Goal: Task Accomplishment & Management: Manage account settings

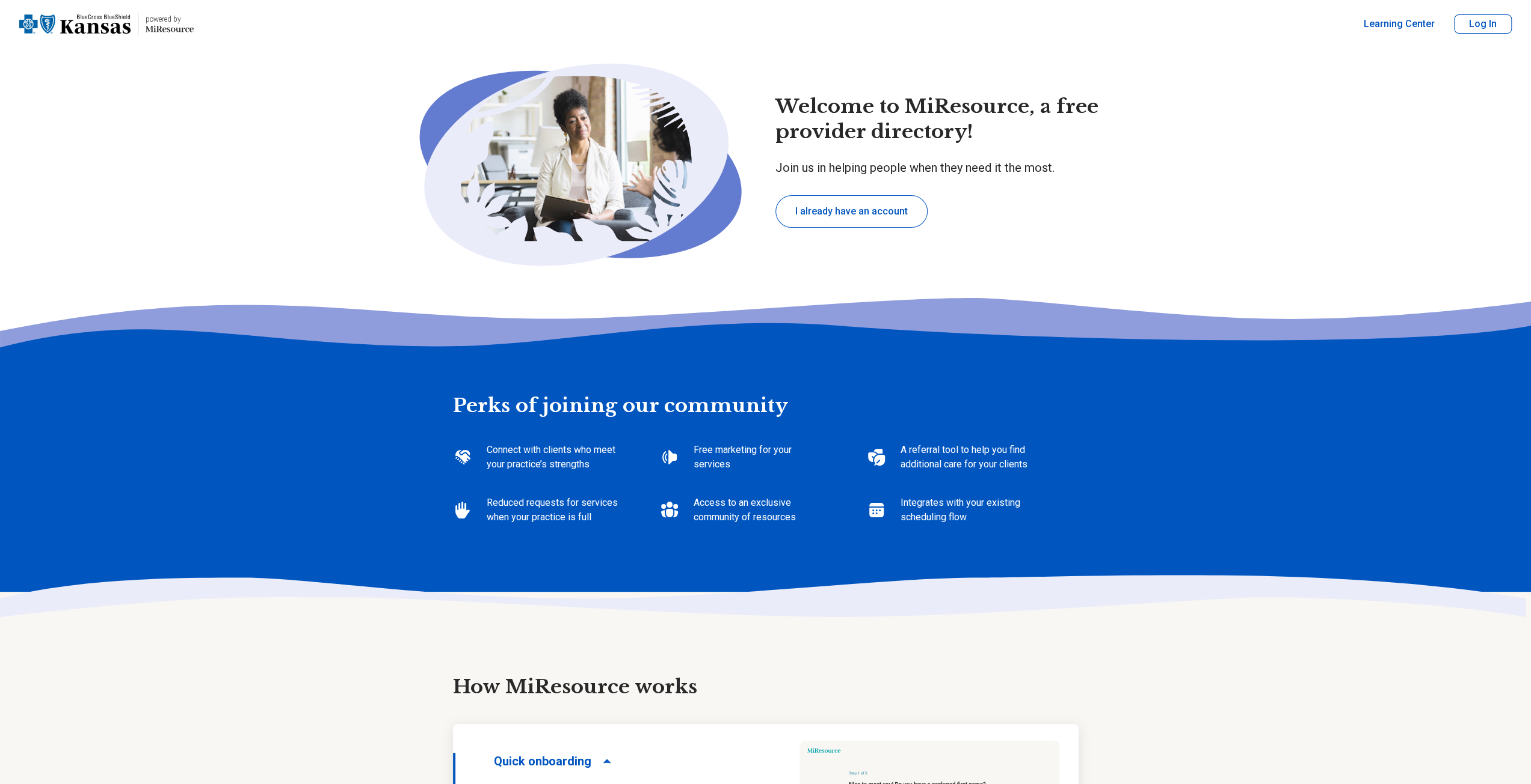
type textarea "*"
click at [1480, 22] on button "Log In" at bounding box center [1482, 23] width 58 height 19
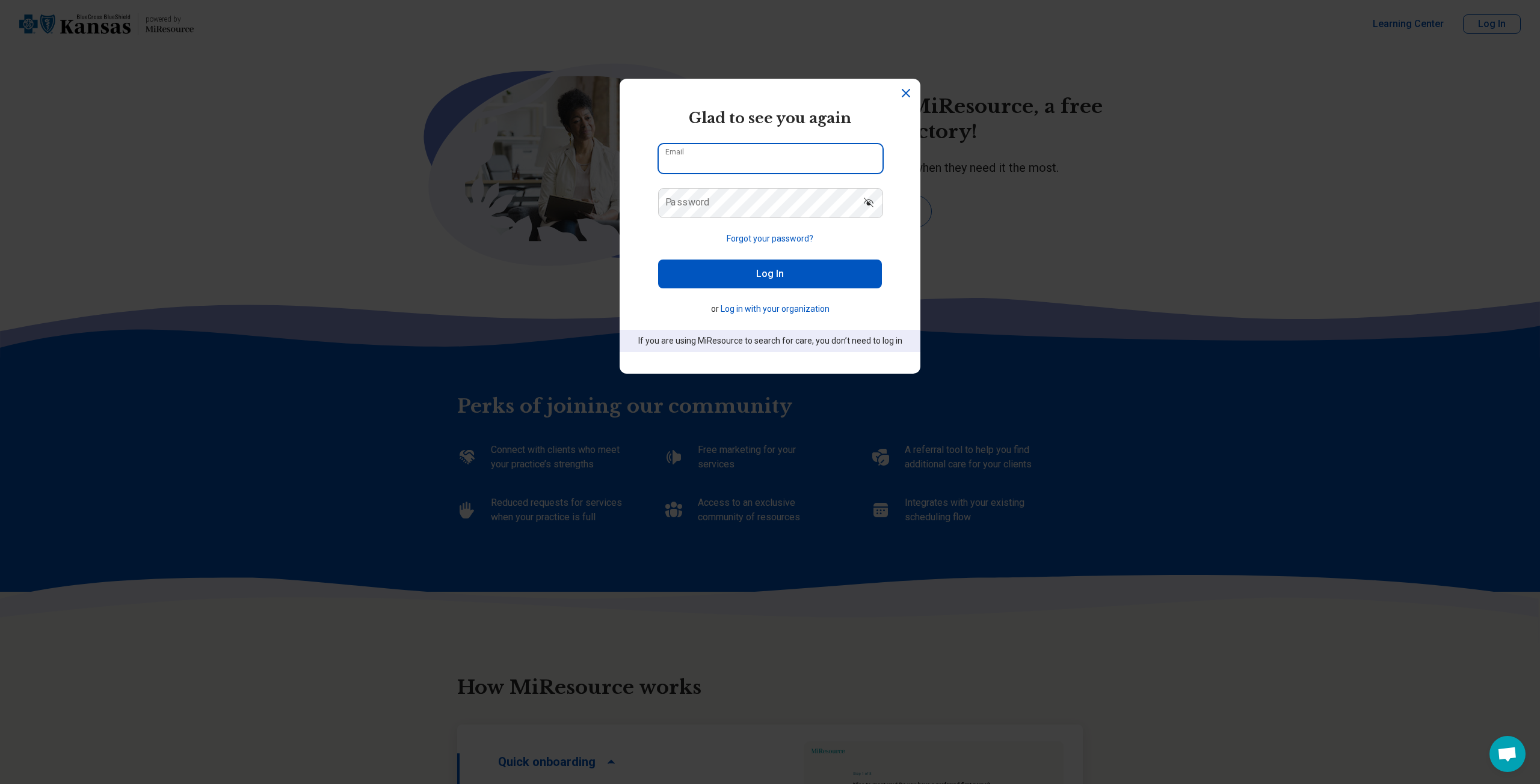
type input "**********"
click at [735, 271] on button "Log In" at bounding box center [770, 274] width 224 height 29
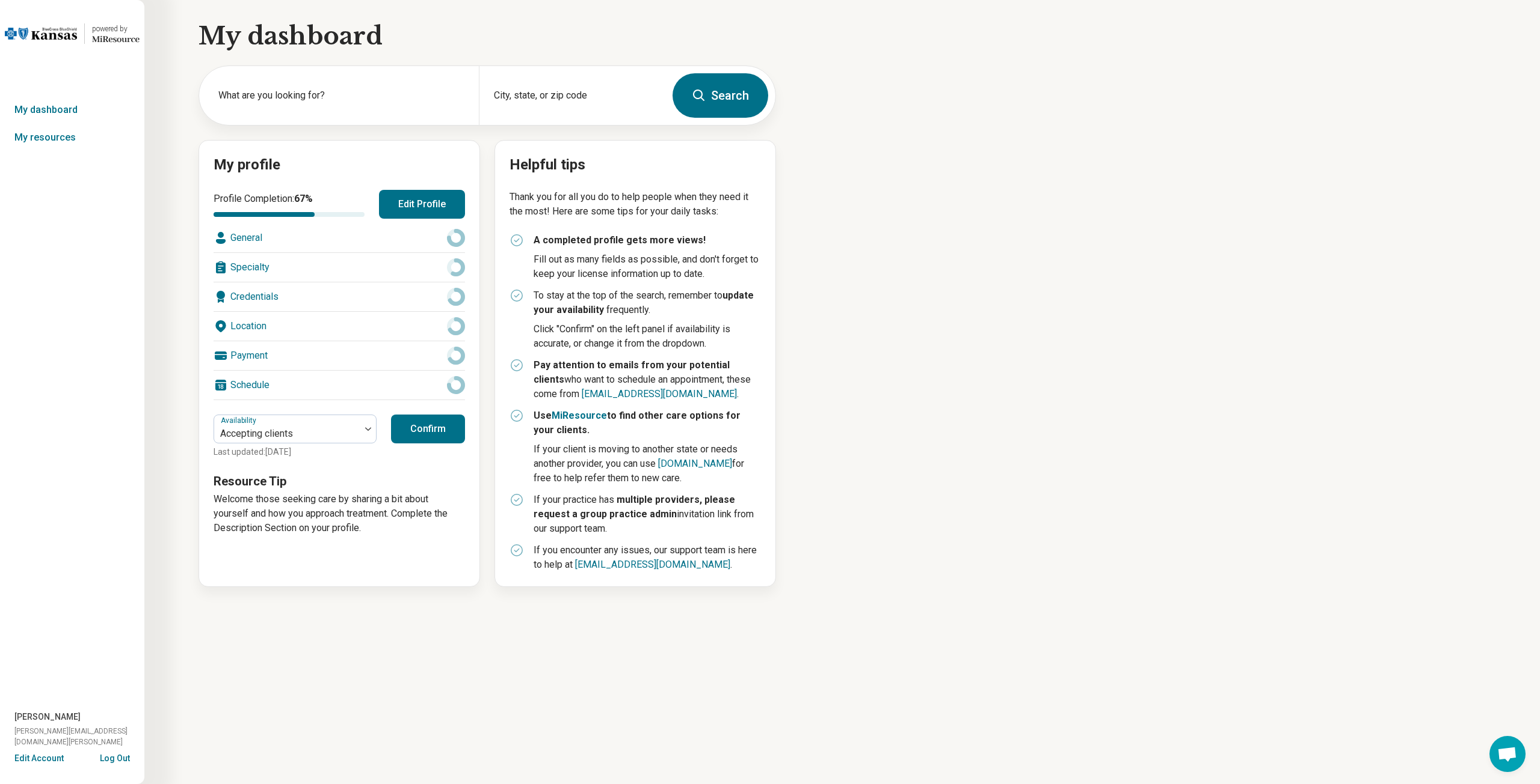
click at [261, 379] on div "Schedule" at bounding box center [339, 386] width 251 height 29
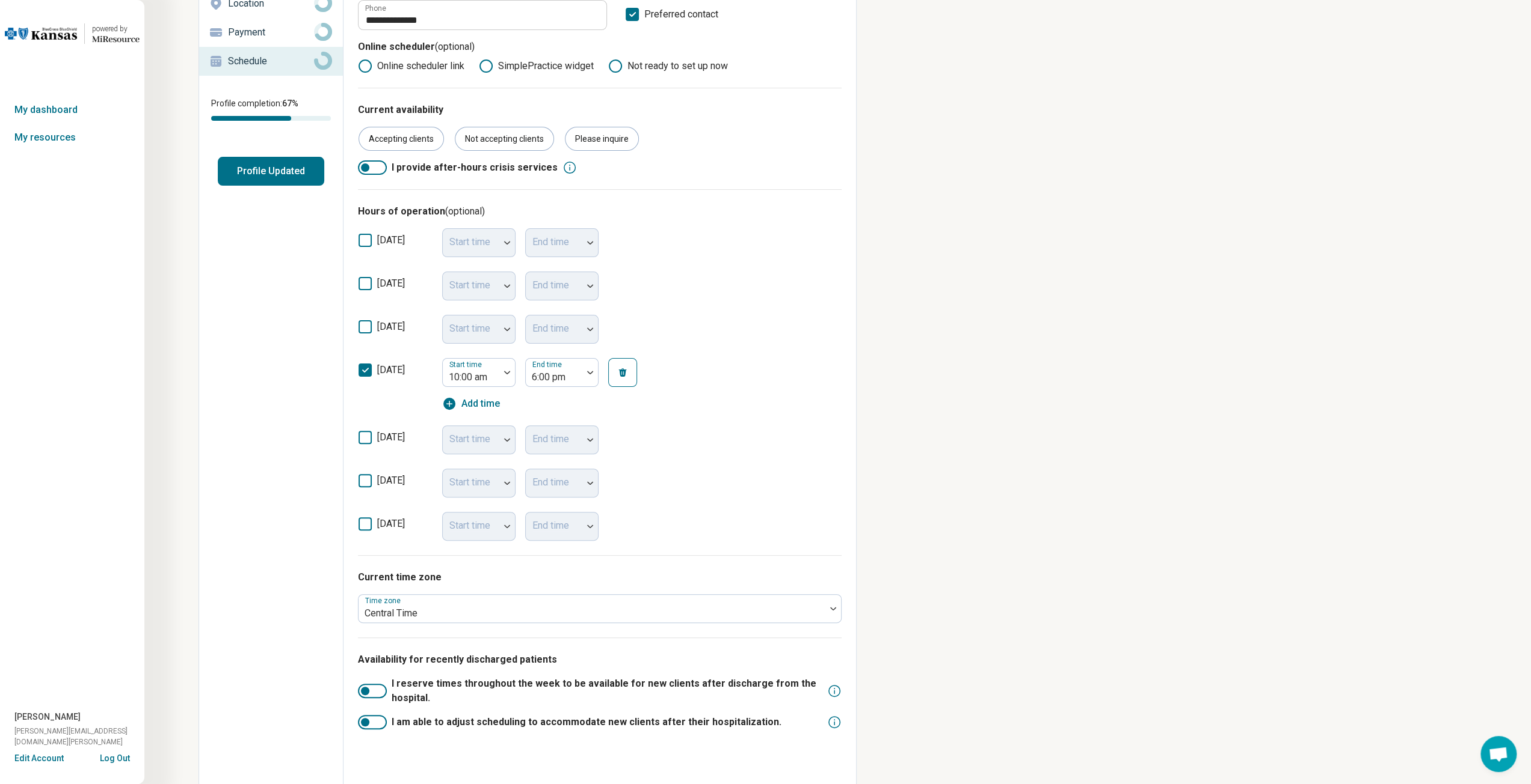
scroll to position [177, 0]
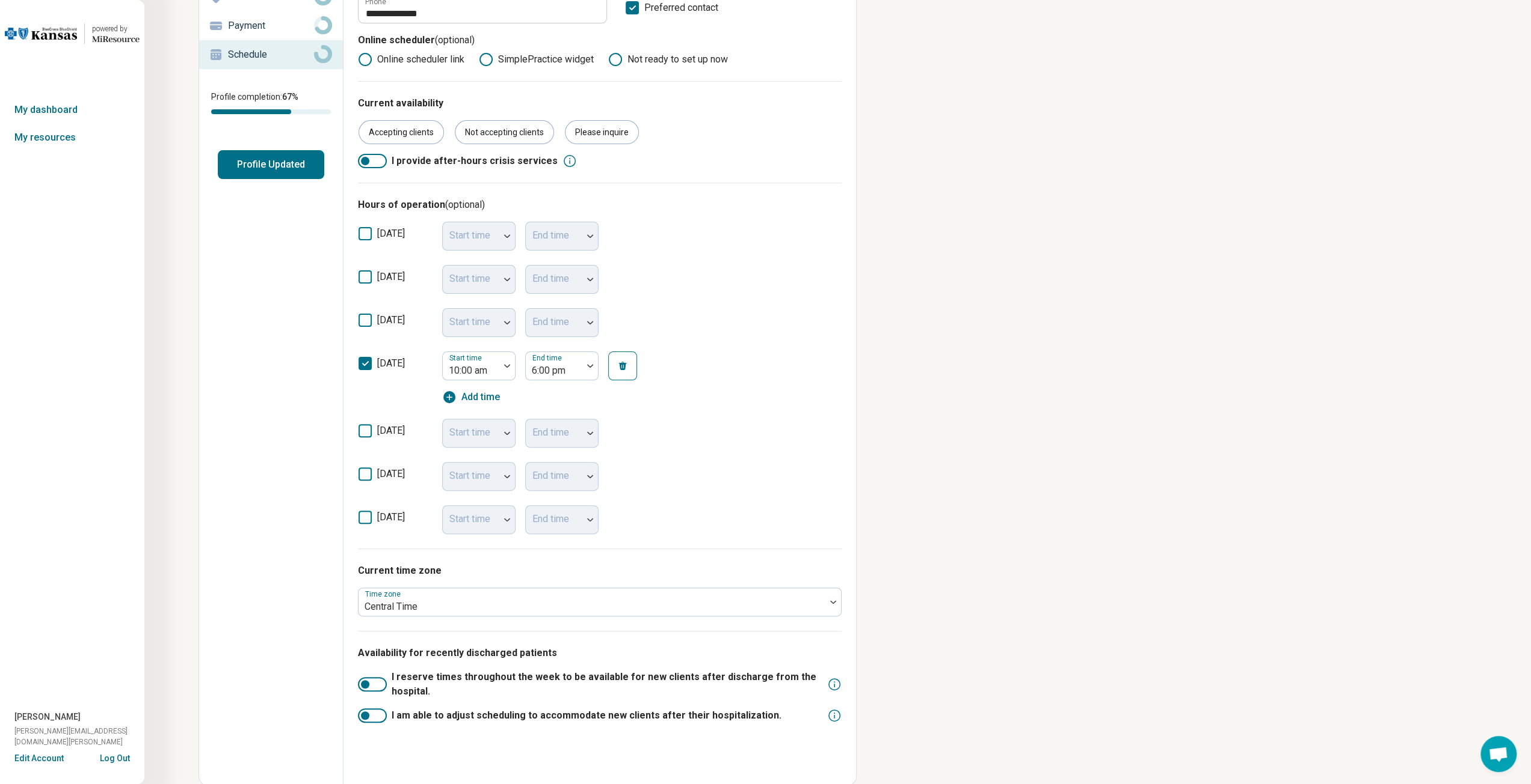
click at [507, 428] on div "Start time" at bounding box center [478, 434] width 73 height 29
click at [364, 430] on icon at bounding box center [365, 431] width 14 height 14
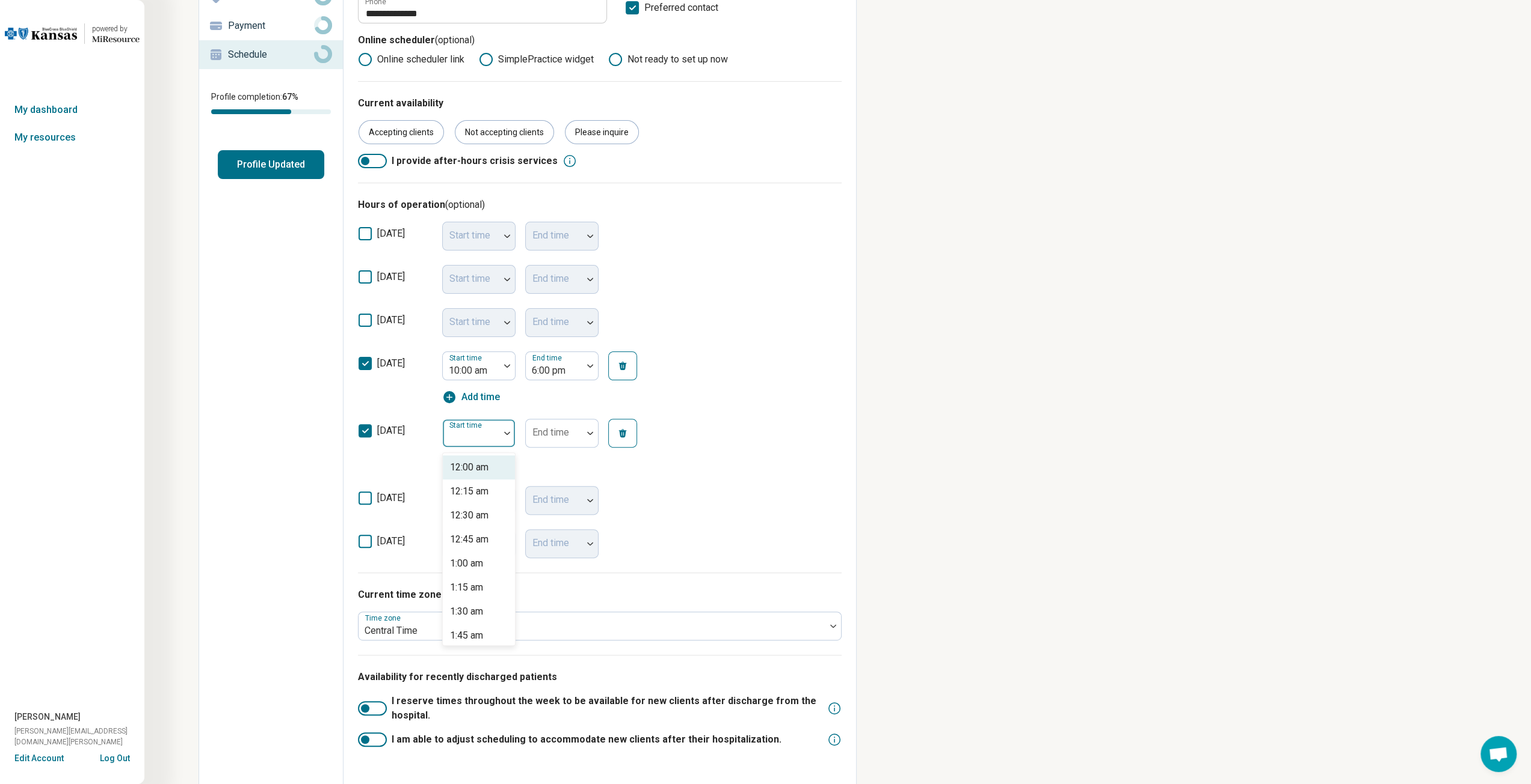
click at [493, 431] on div at bounding box center [471, 438] width 47 height 17
click at [818, 432] on div "[DATE] Start time End time Add time" at bounding box center [599, 445] width 484 height 68
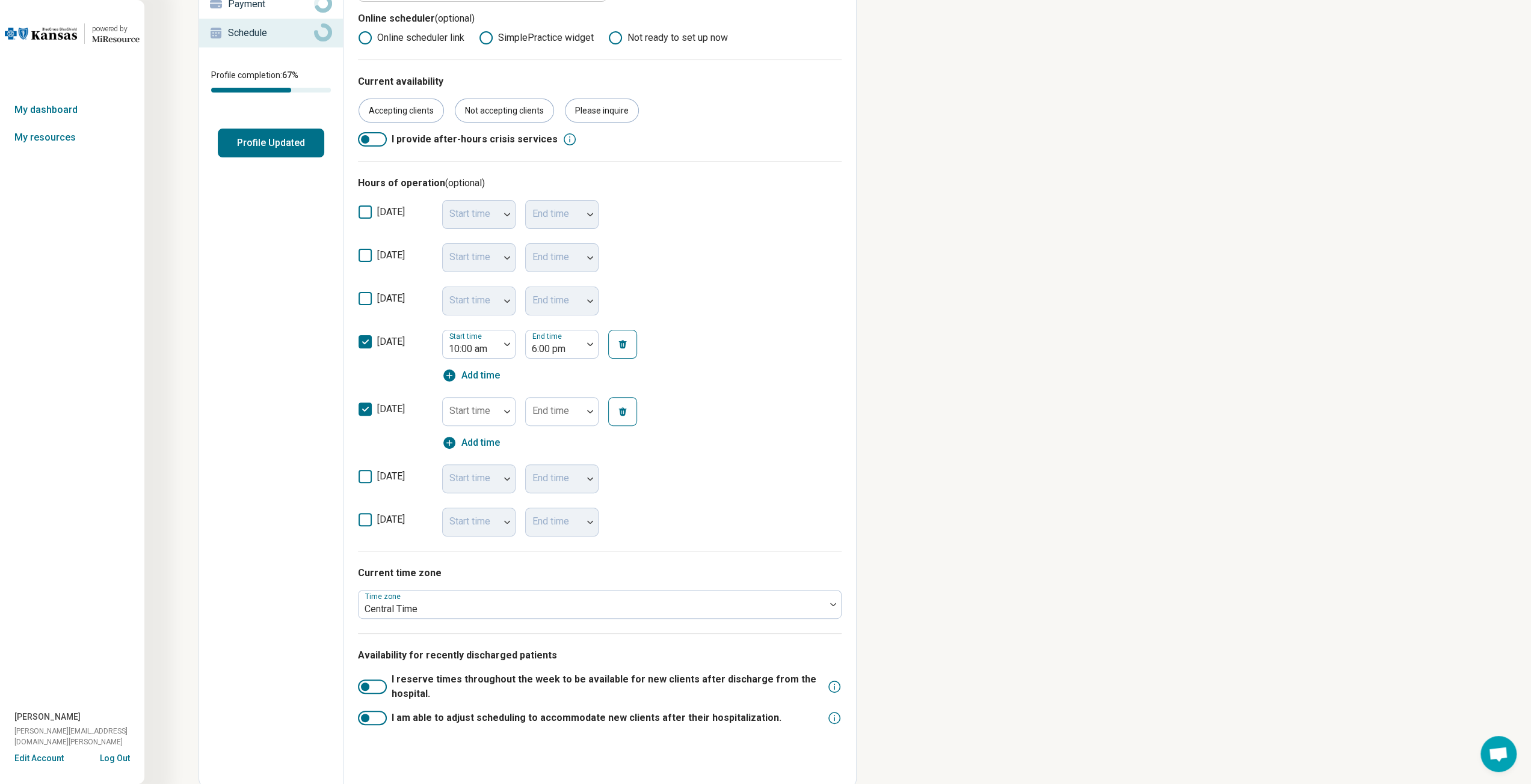
scroll to position [201, 0]
click at [481, 412] on div "Start time" at bounding box center [478, 409] width 73 height 29
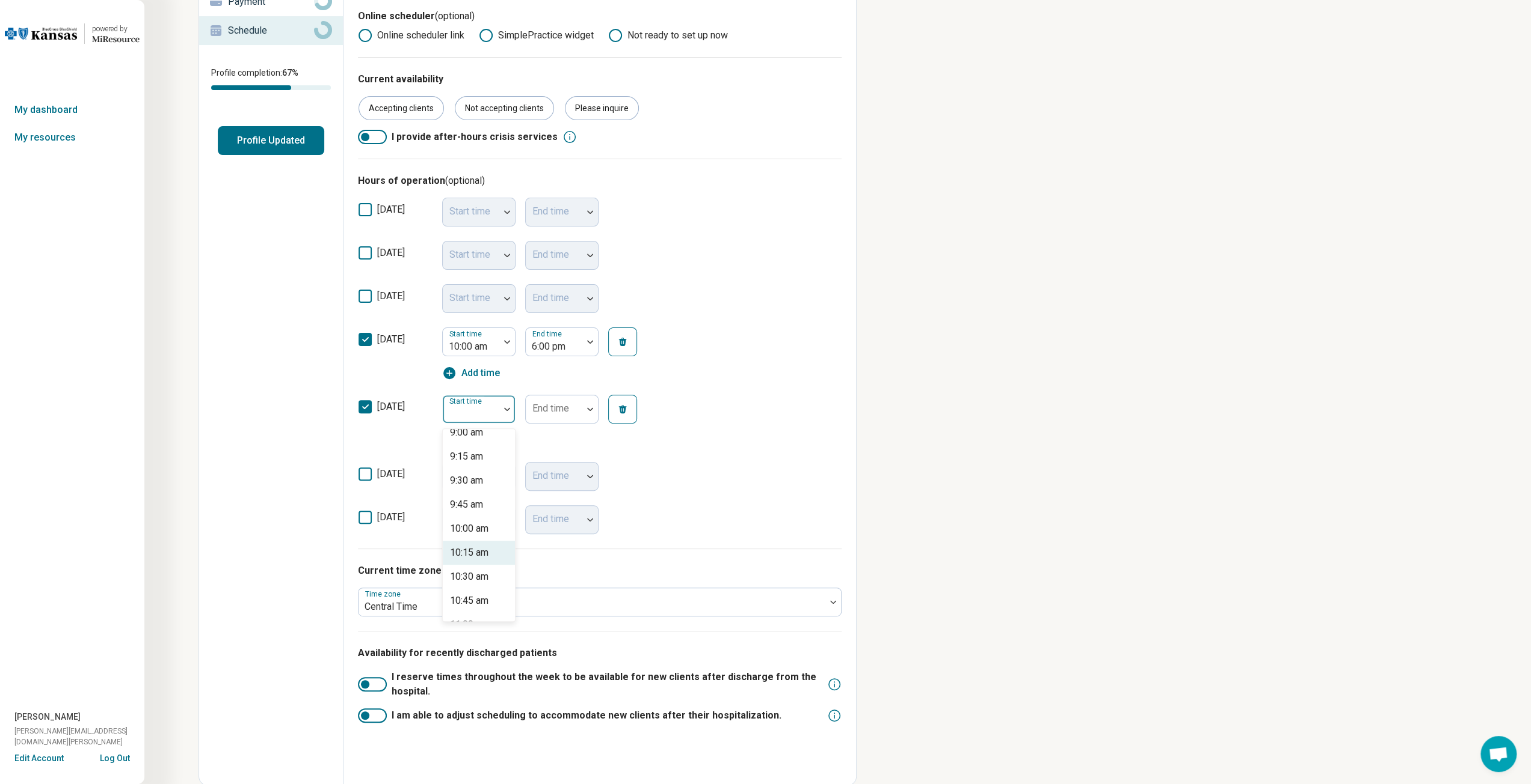
scroll to position [901, 0]
click at [474, 507] on div "10:00 am" at bounding box center [469, 504] width 39 height 14
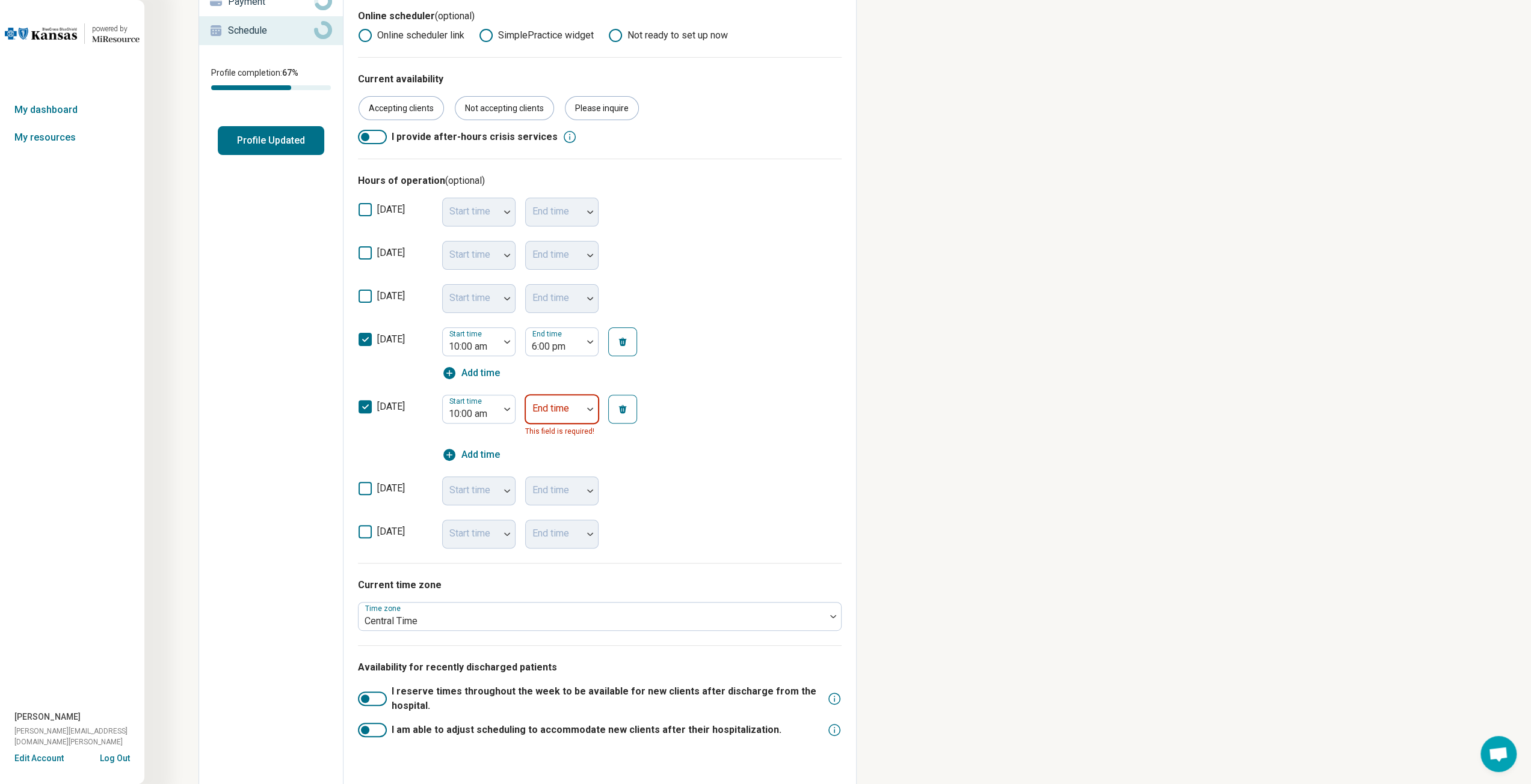
click at [562, 414] on div at bounding box center [554, 414] width 47 height 17
click at [484, 414] on div at bounding box center [471, 414] width 47 height 17
click at [479, 500] on div "9:00 am" at bounding box center [466, 506] width 33 height 14
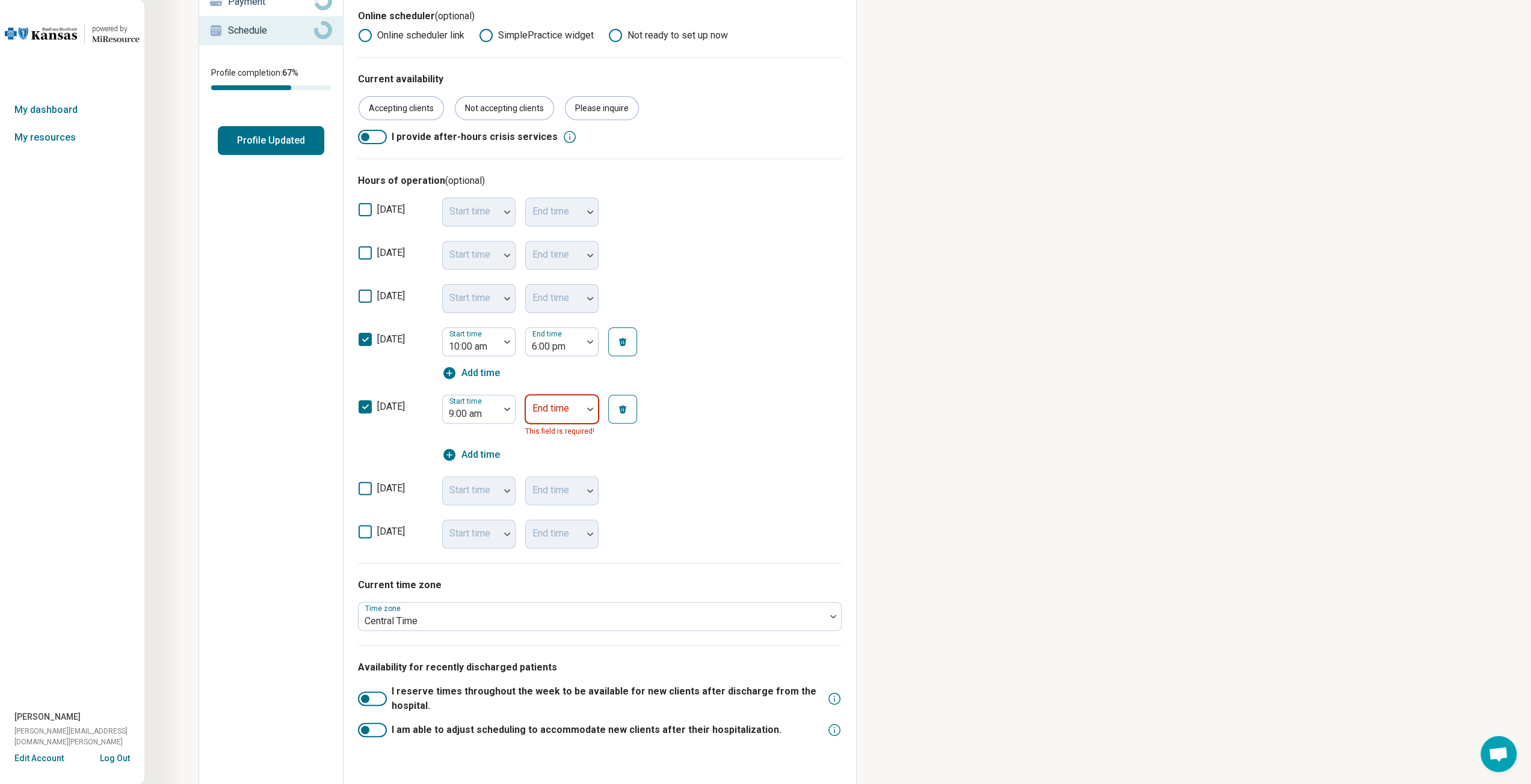
click at [568, 413] on div "End time" at bounding box center [561, 409] width 73 height 29
click at [547, 499] on div "6:00 pm" at bounding box center [549, 504] width 33 height 14
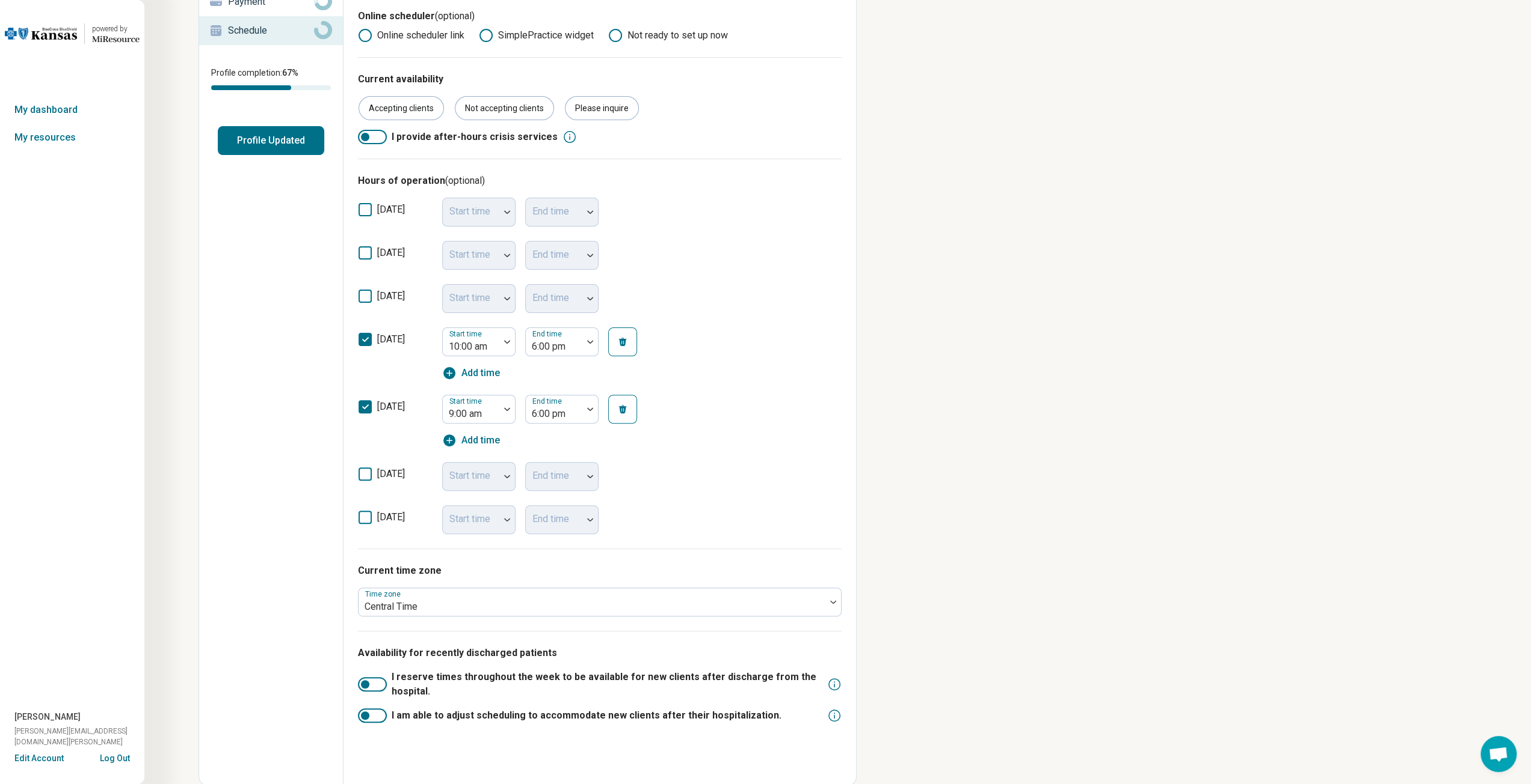
click at [750, 447] on div "[DATE] Start time 9:00 am End time 6:00 pm Add time" at bounding box center [599, 421] width 484 height 68
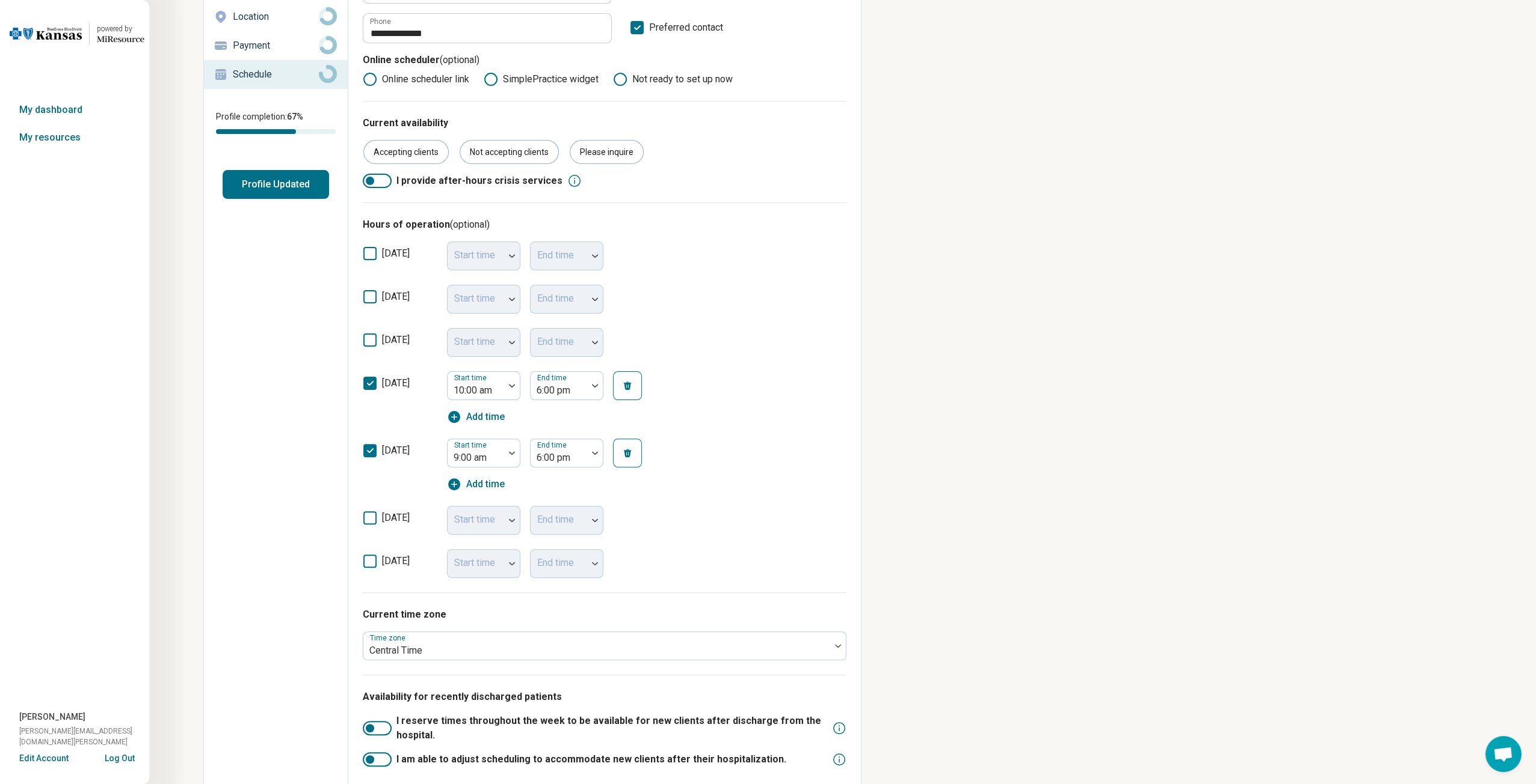
scroll to position [0, 0]
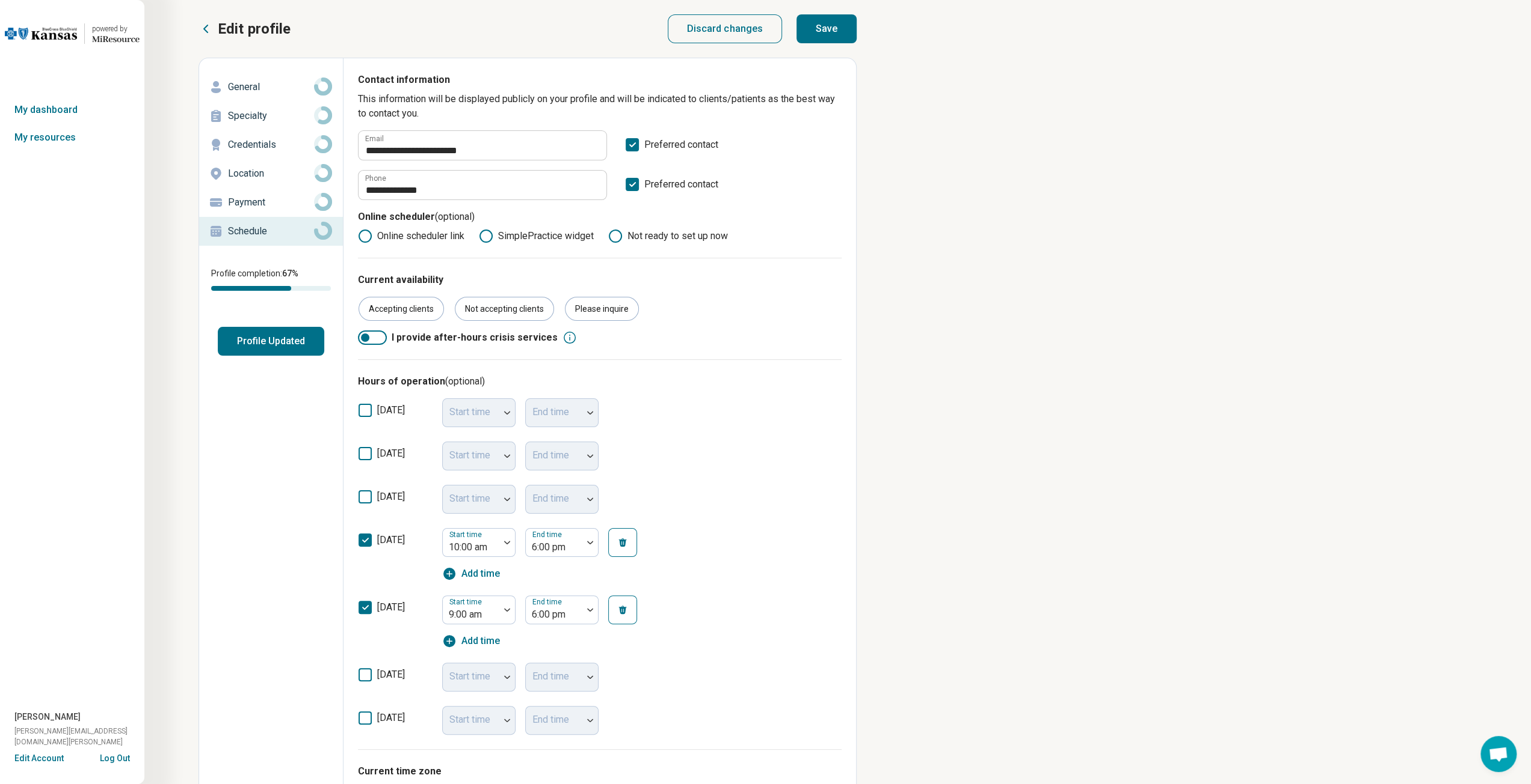
click at [822, 33] on button "Save" at bounding box center [826, 29] width 61 height 29
click at [254, 198] on p "Payment" at bounding box center [270, 202] width 86 height 14
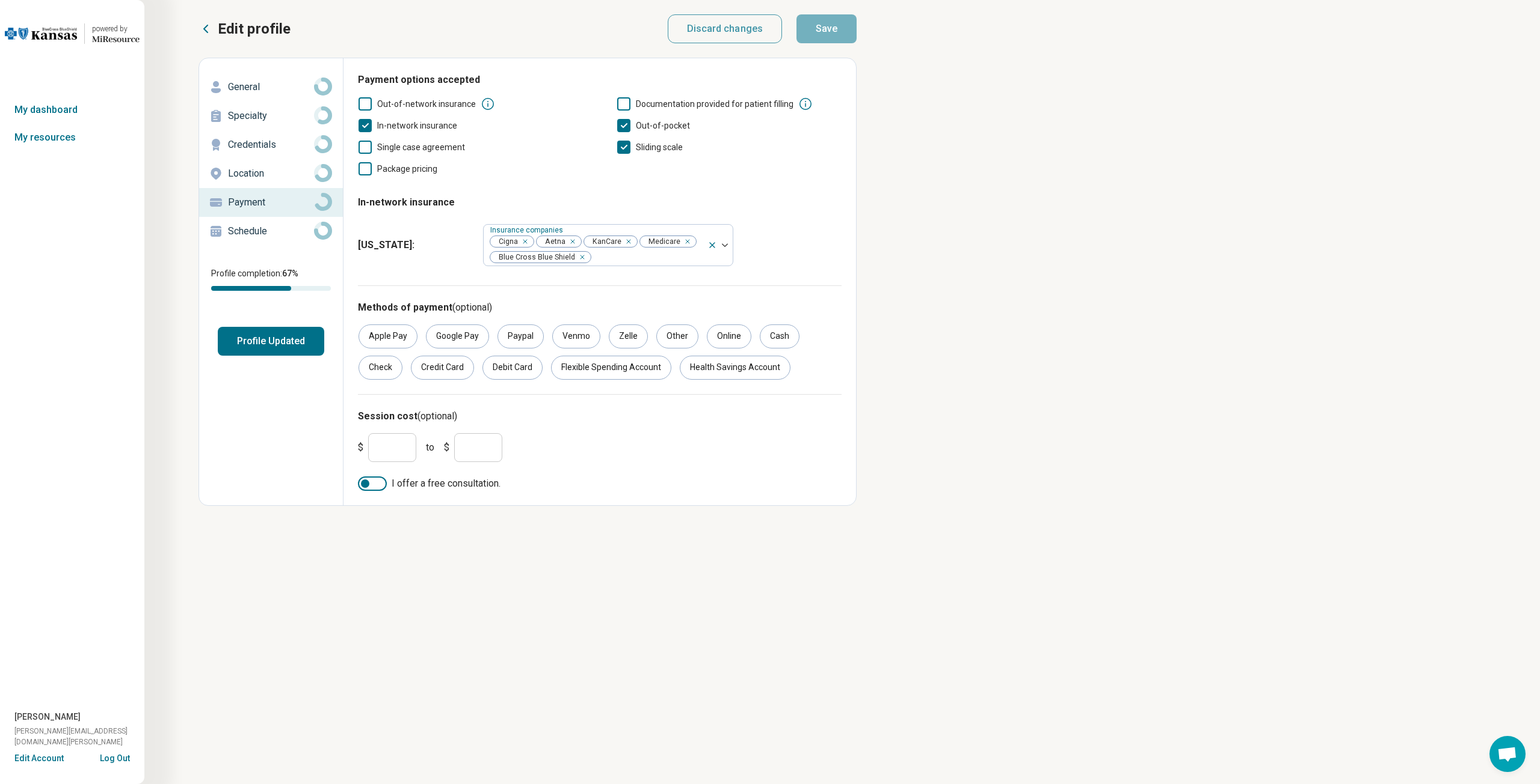
click at [242, 173] on p "Location" at bounding box center [270, 173] width 86 height 14
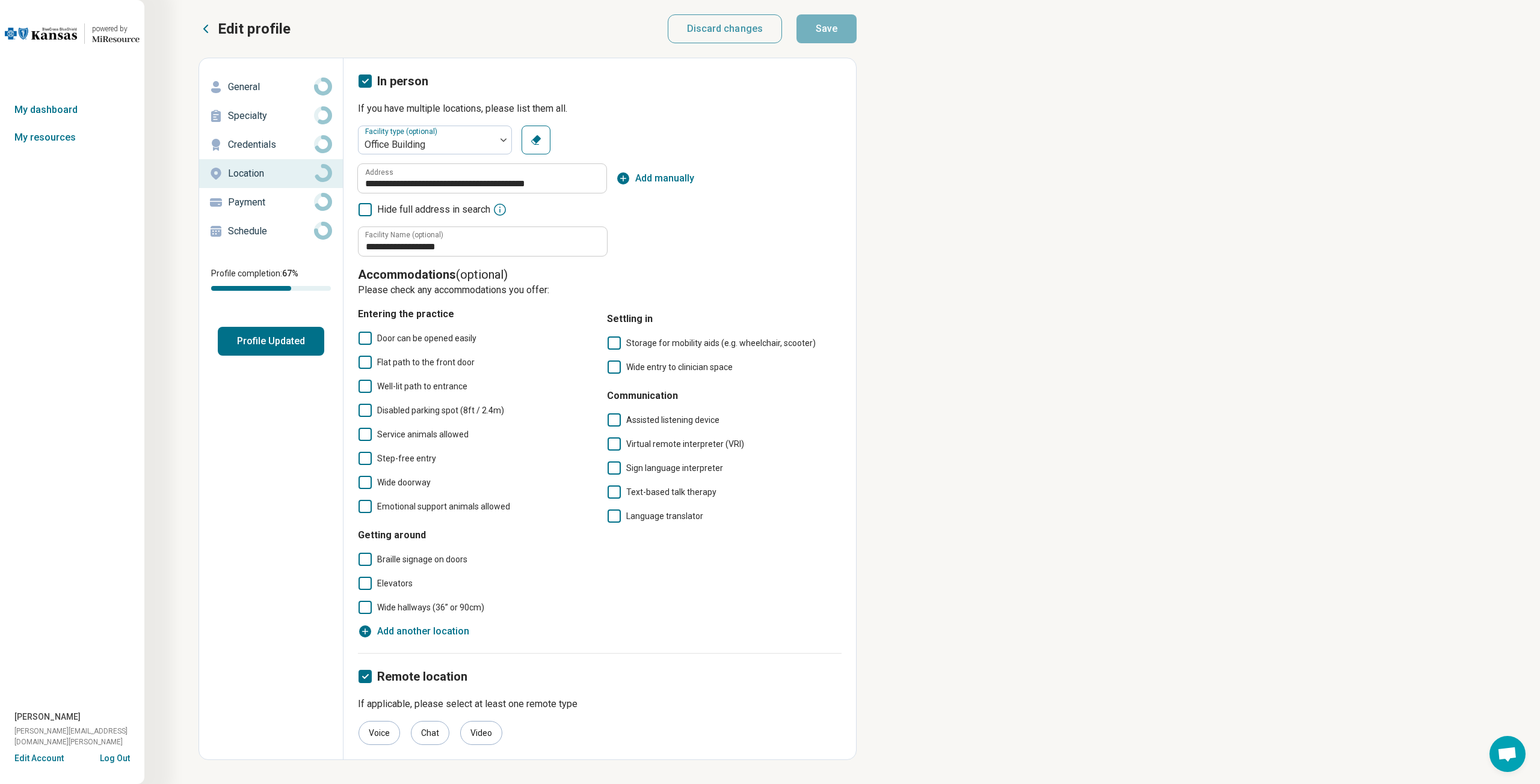
click at [364, 365] on icon at bounding box center [365, 362] width 14 height 14
click at [364, 481] on icon at bounding box center [365, 482] width 14 height 14
click at [362, 479] on icon at bounding box center [365, 482] width 14 height 14
click at [361, 459] on icon at bounding box center [365, 458] width 14 height 14
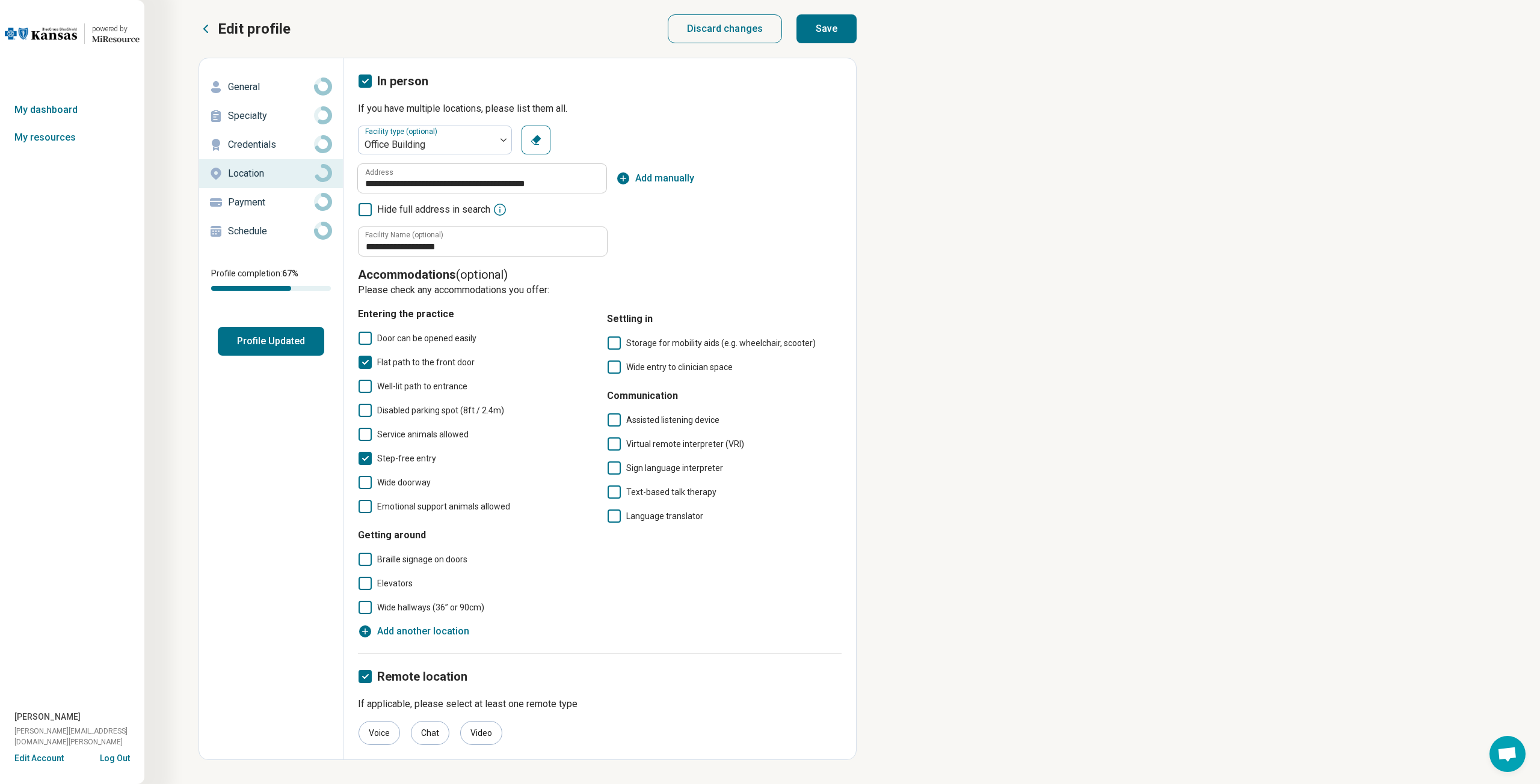
click at [361, 459] on icon at bounding box center [365, 458] width 14 height 14
click at [364, 359] on icon at bounding box center [365, 362] width 14 height 14
click at [228, 114] on div "Specialty" at bounding box center [271, 116] width 125 height 19
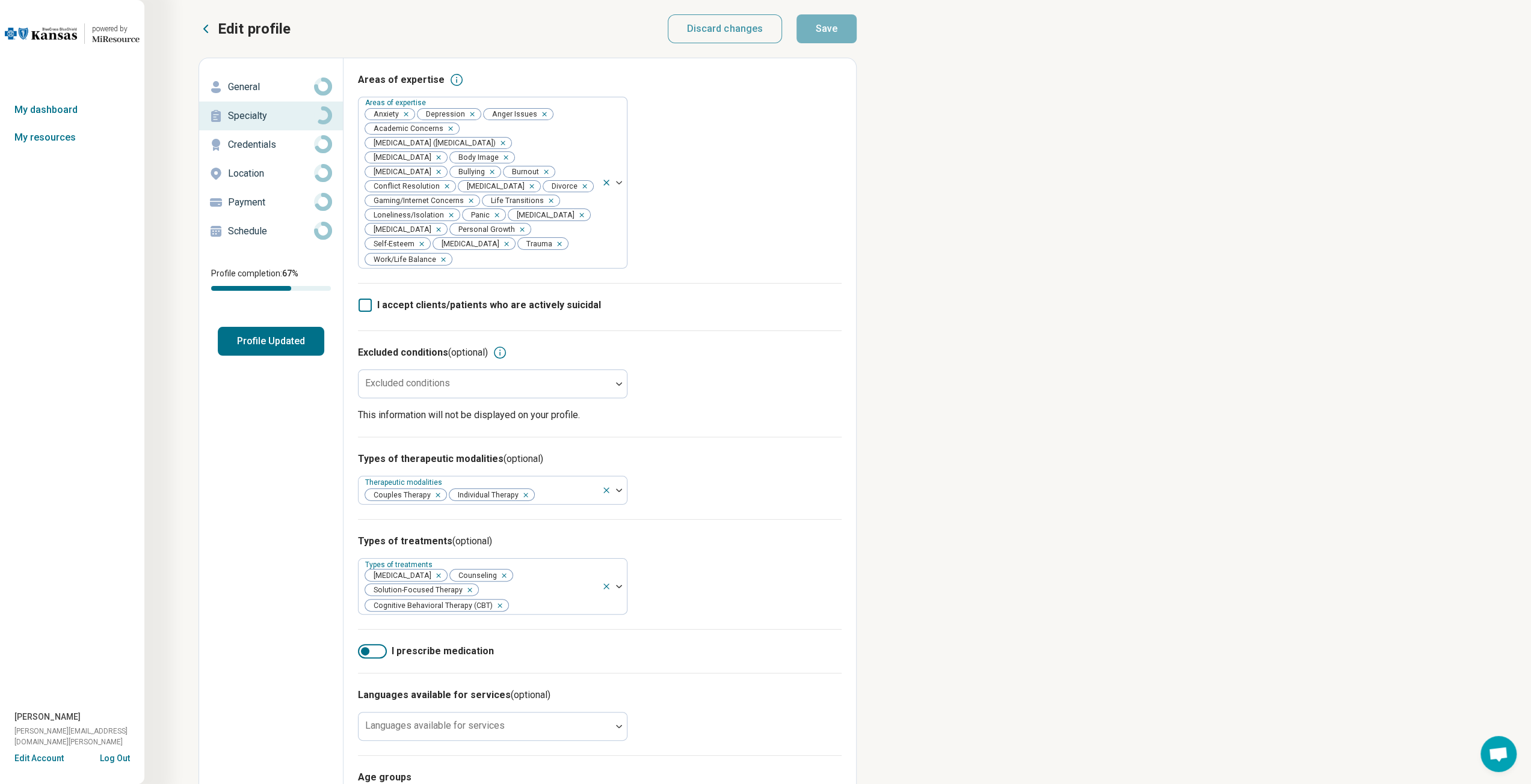
click at [203, 25] on icon at bounding box center [206, 29] width 14 height 14
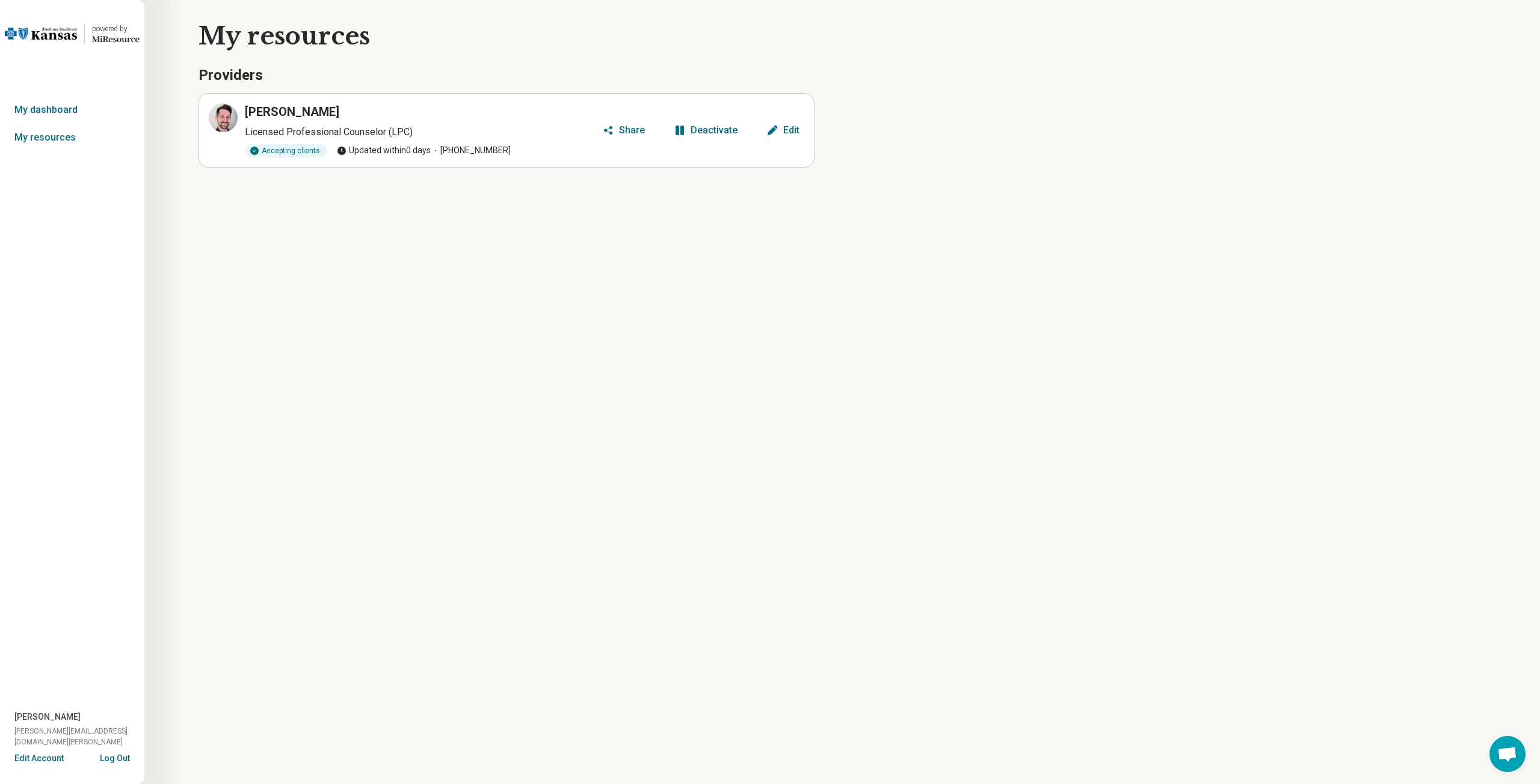
click at [499, 137] on p "Licensed Professional Counselor (LPC)" at bounding box center [421, 132] width 352 height 14
click at [259, 112] on h3 "[PERSON_NAME]" at bounding box center [292, 111] width 94 height 17
click at [221, 117] on icon at bounding box center [223, 117] width 14 height 14
click at [778, 123] on button "Edit" at bounding box center [782, 130] width 42 height 19
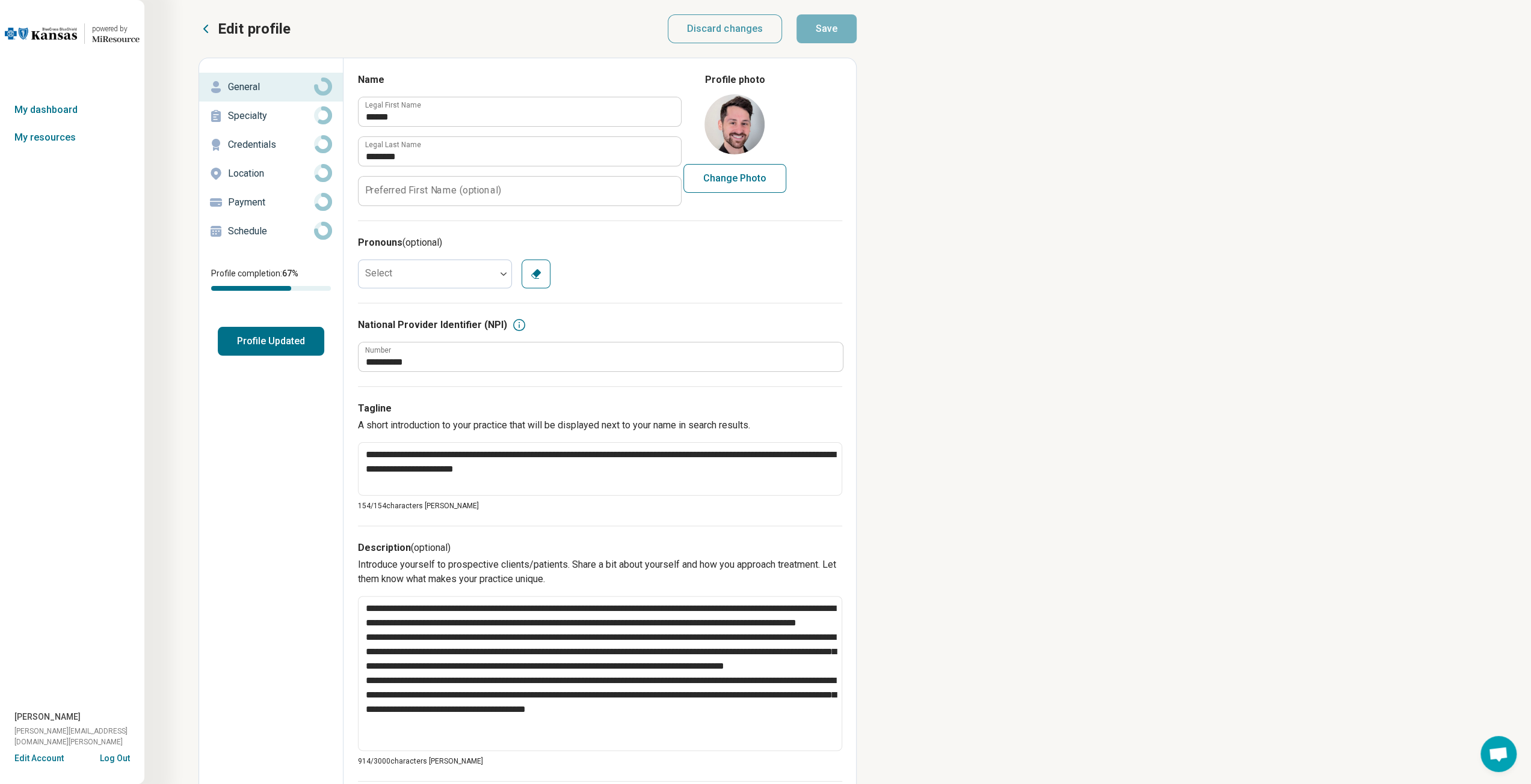
click at [250, 117] on p "Specialty" at bounding box center [270, 116] width 86 height 14
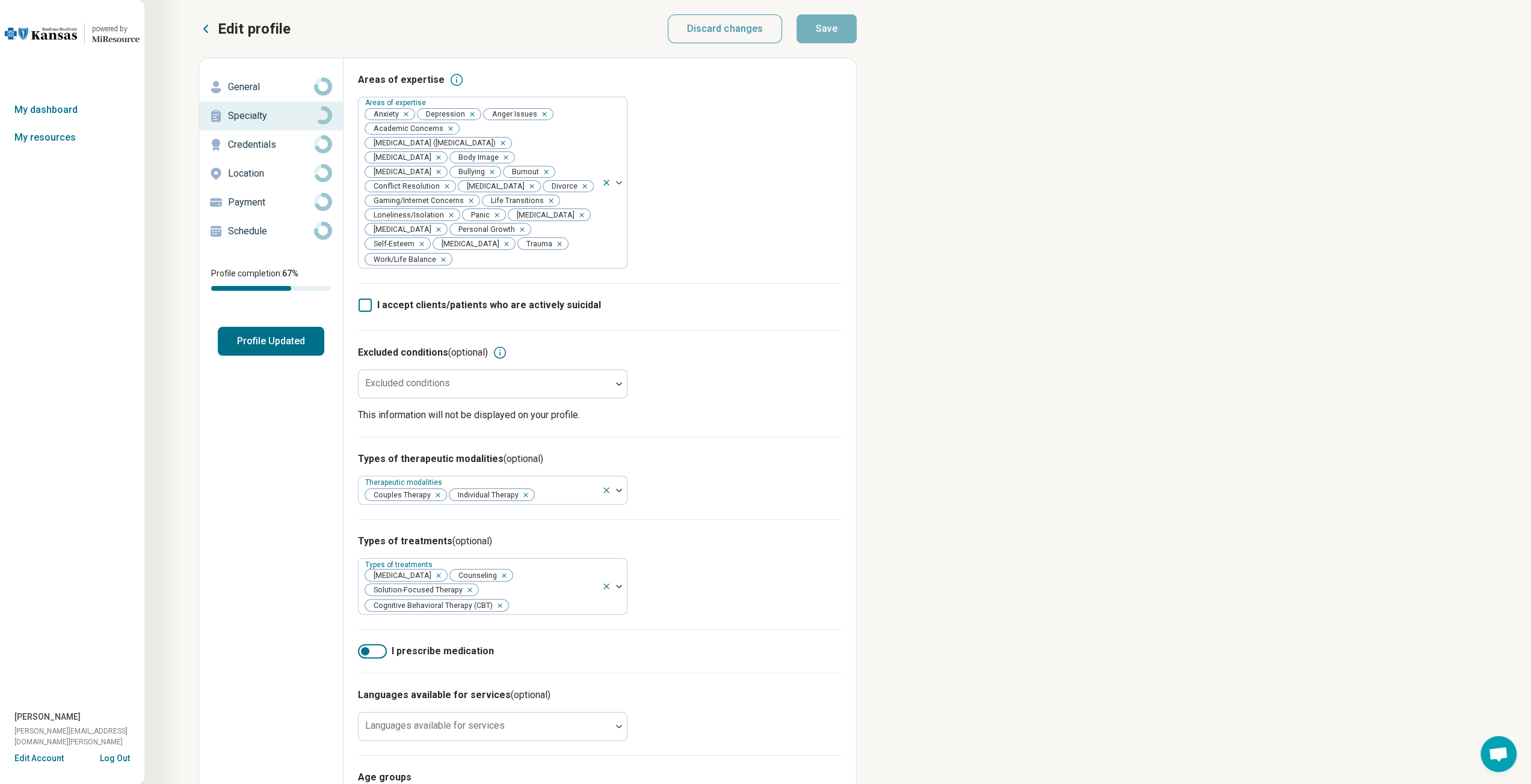
click at [254, 89] on p "General" at bounding box center [270, 88] width 86 height 14
type textarea "*"
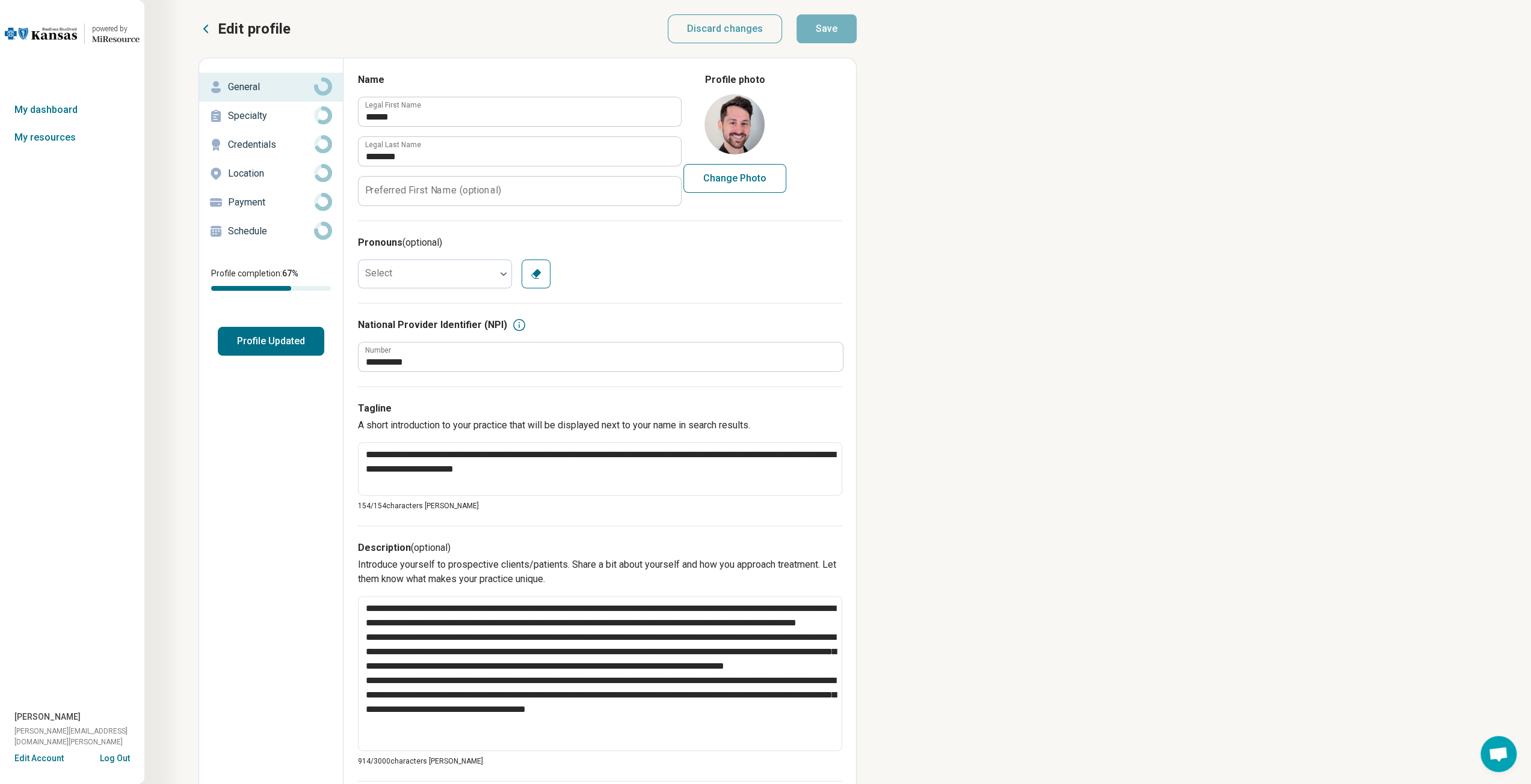
click at [209, 30] on icon at bounding box center [206, 29] width 14 height 14
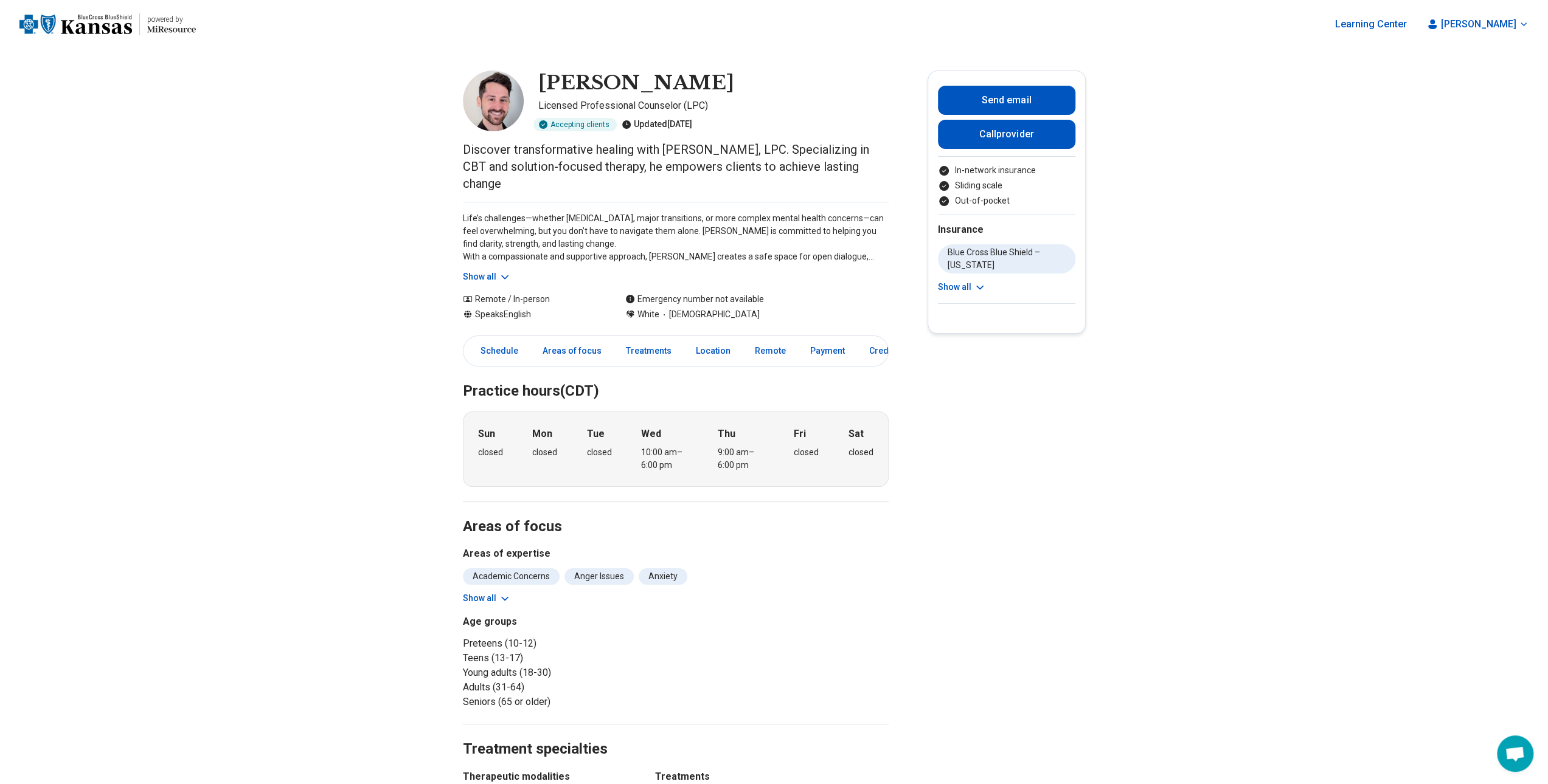
click at [510, 281] on icon at bounding box center [504, 277] width 12 height 12
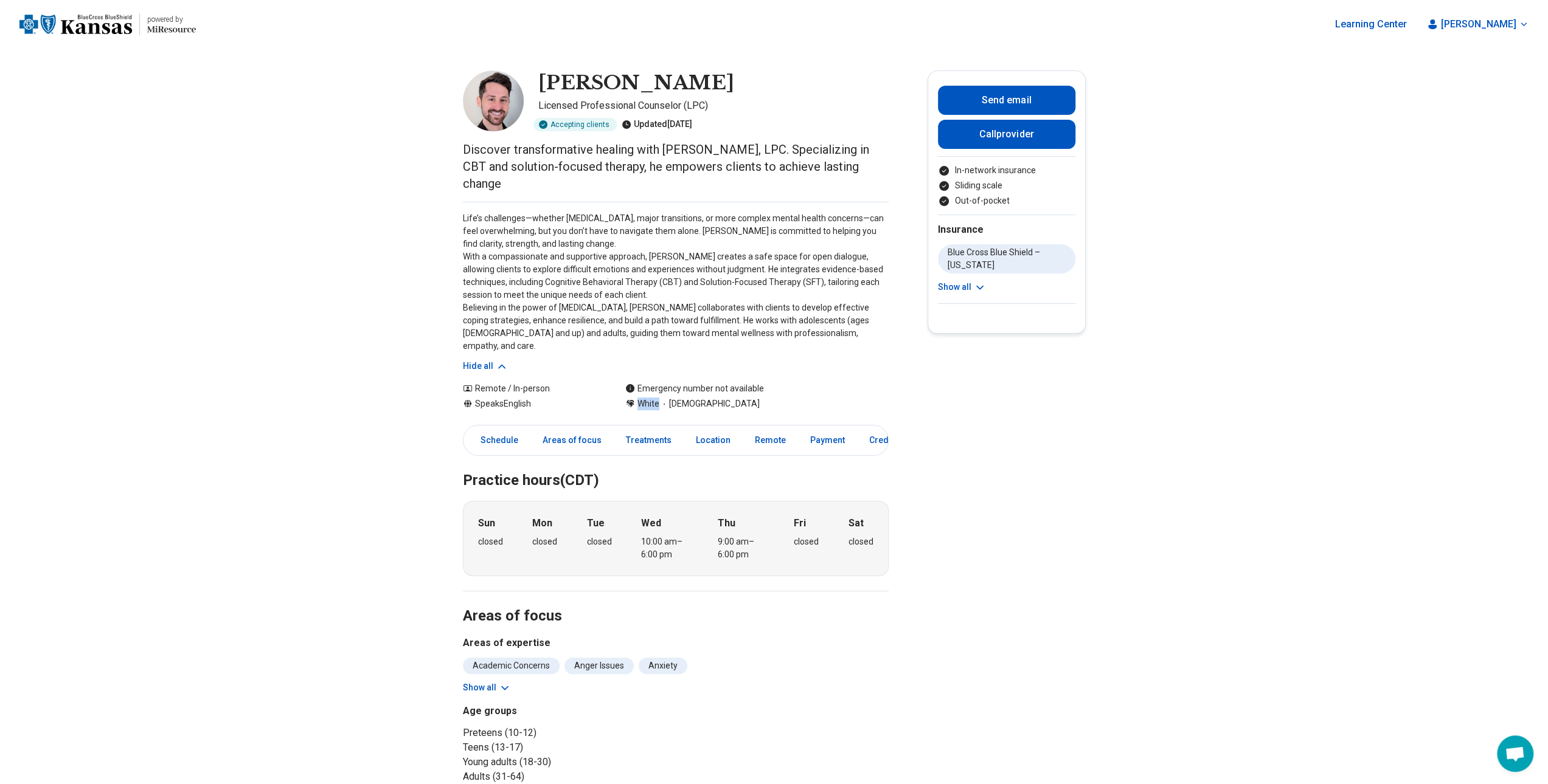
drag, startPoint x: 628, startPoint y: 390, endPoint x: 720, endPoint y: 390, distance: 92.0
click at [720, 390] on div "Remote / In-person Speaks English Emergency number not available White Christia…" at bounding box center [675, 397] width 426 height 28
click at [739, 397] on div "White Christianity" at bounding box center [757, 404] width 263 height 13
drag, startPoint x: 709, startPoint y: 396, endPoint x: 591, endPoint y: 396, distance: 118.0
click at [591, 396] on div "Remote / In-person Speaks English Emergency number not available White Christia…" at bounding box center [675, 397] width 426 height 28
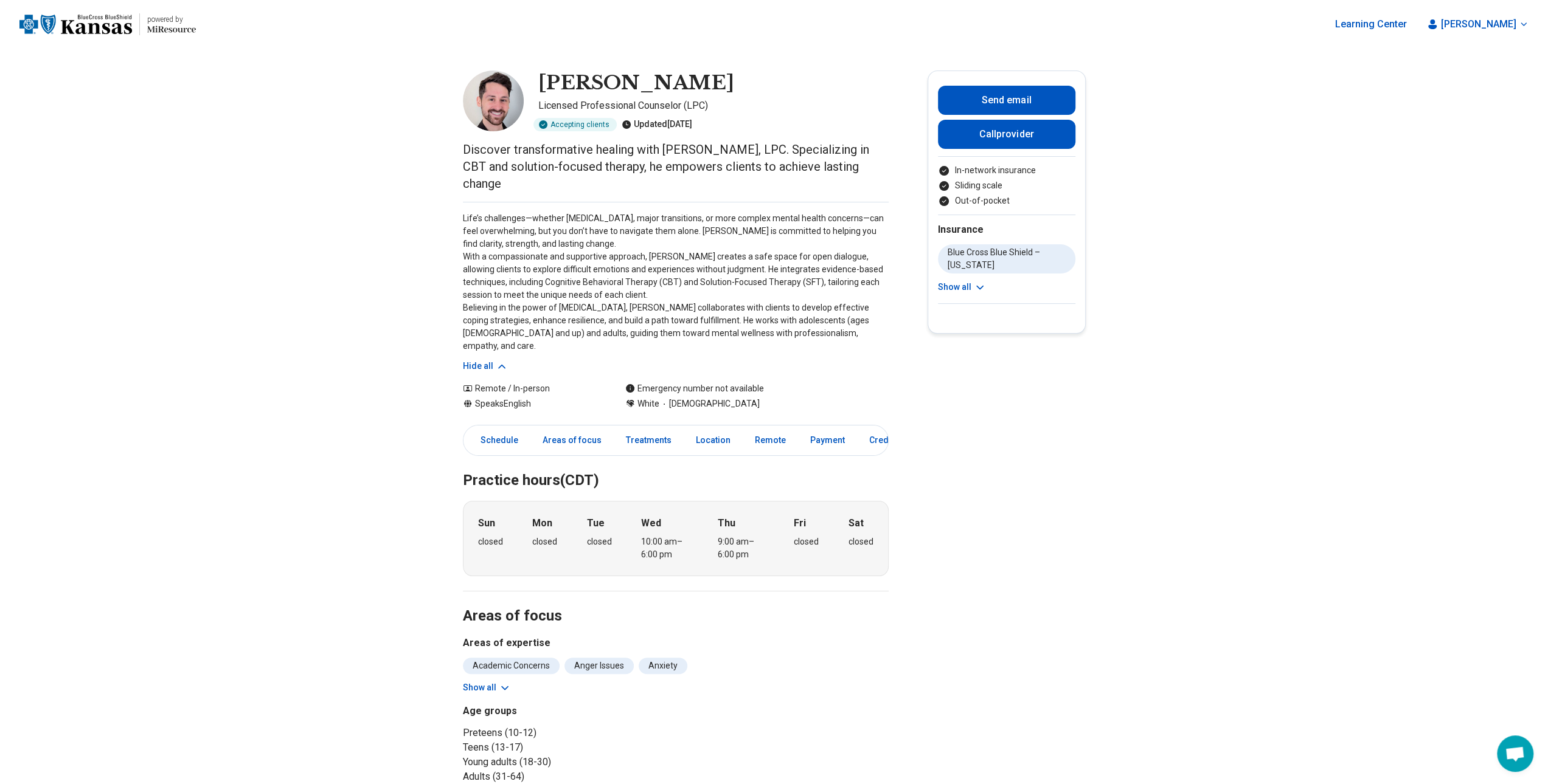
drag, startPoint x: 595, startPoint y: 396, endPoint x: 617, endPoint y: 394, distance: 22.1
click at [597, 397] on div "Speaks English" at bounding box center [531, 404] width 138 height 13
drag, startPoint x: 642, startPoint y: 390, endPoint x: 713, endPoint y: 394, distance: 71.1
click at [713, 394] on div "Remote / In-person Speaks English Emergency number not available White Christia…" at bounding box center [675, 397] width 426 height 28
